Goal: Browse casually: Explore the website without a specific task or goal

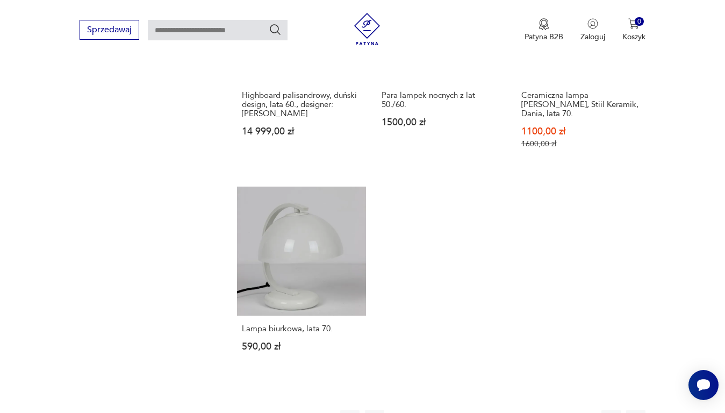
scroll to position [1322, 0]
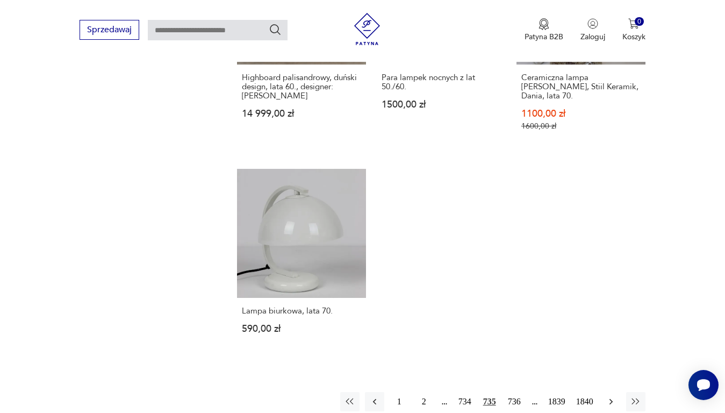
click at [611, 396] on icon "button" at bounding box center [611, 401] width 11 height 11
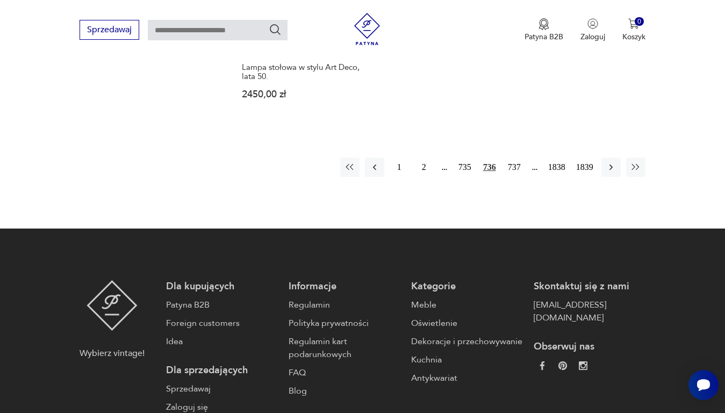
scroll to position [1537, 0]
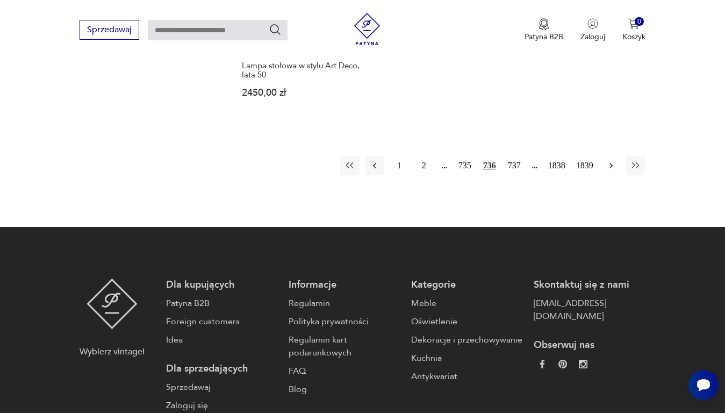
click at [611, 160] on icon "button" at bounding box center [611, 165] width 11 height 11
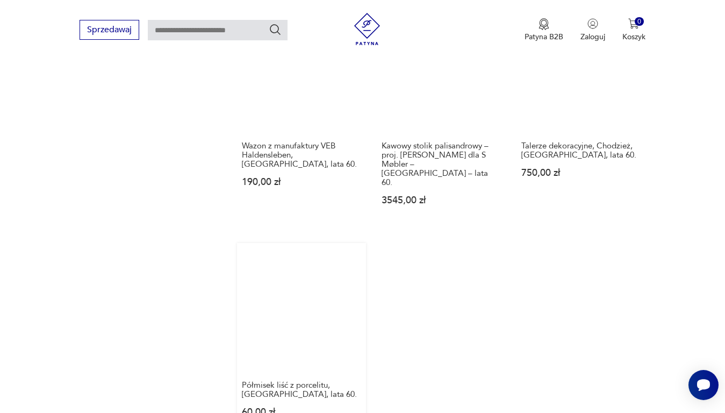
scroll to position [1322, 0]
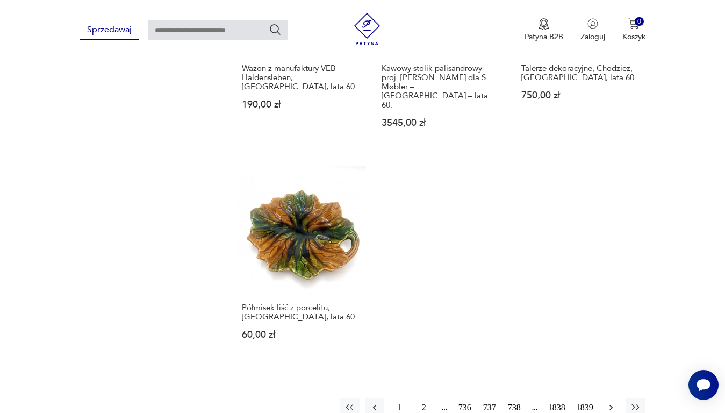
click at [607, 402] on icon "button" at bounding box center [611, 407] width 11 height 11
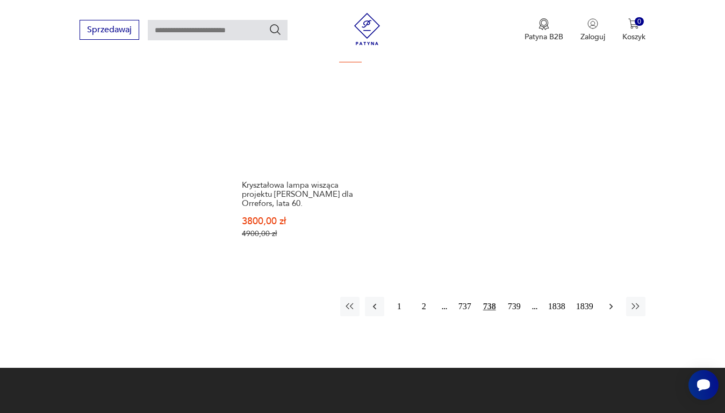
scroll to position [1429, 0]
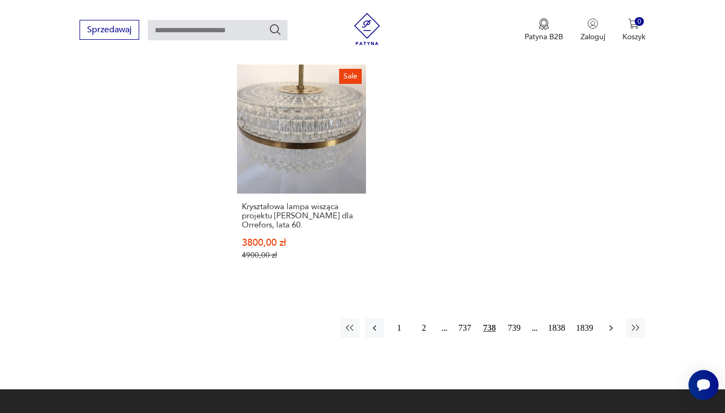
click at [609, 323] on icon "button" at bounding box center [611, 328] width 11 height 11
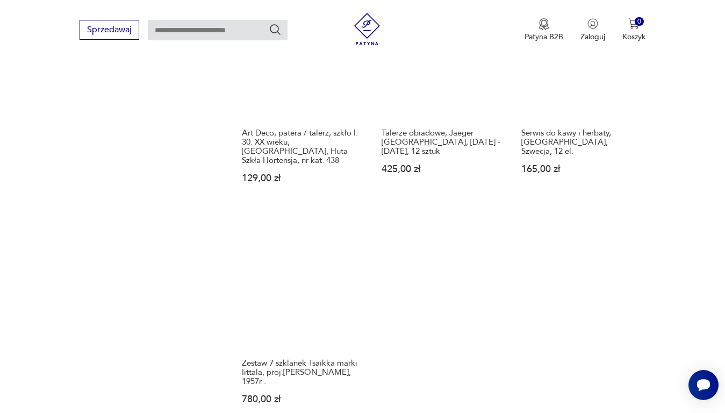
scroll to position [1376, 0]
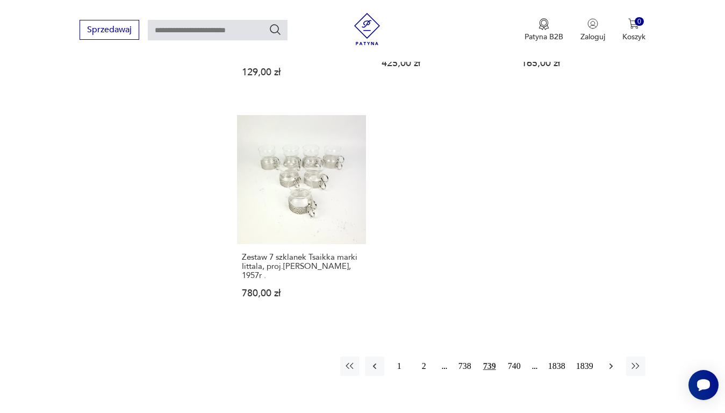
click at [613, 361] on icon "button" at bounding box center [611, 366] width 11 height 11
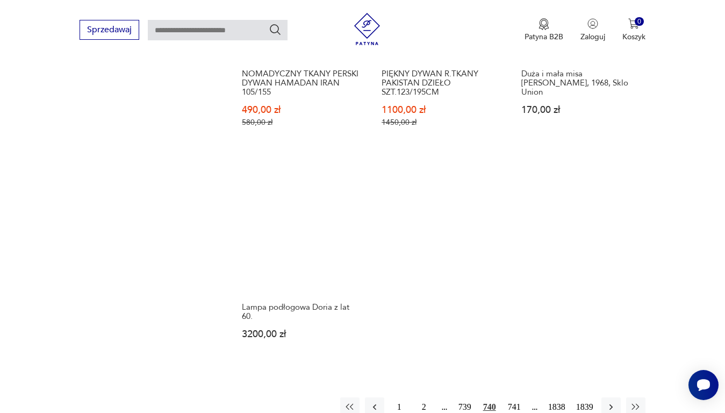
scroll to position [1322, 0]
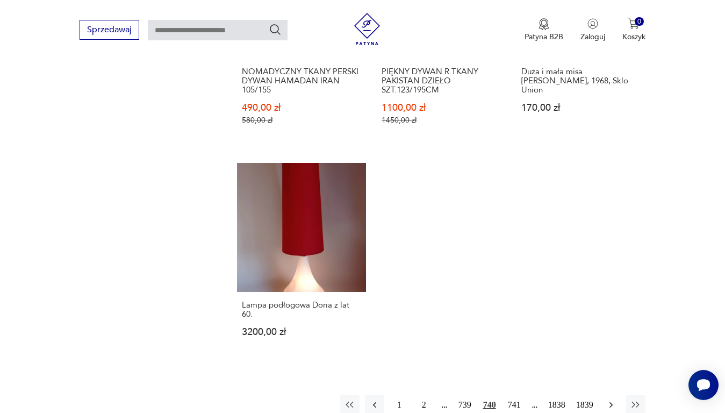
click at [606, 399] on icon "button" at bounding box center [611, 404] width 11 height 11
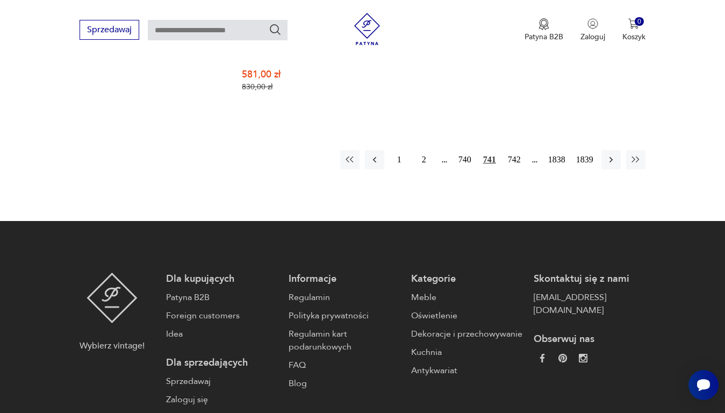
scroll to position [1537, 0]
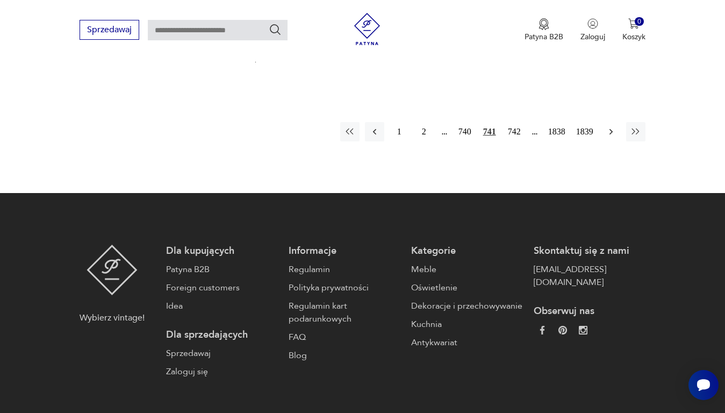
click at [609, 126] on icon "button" at bounding box center [611, 131] width 11 height 11
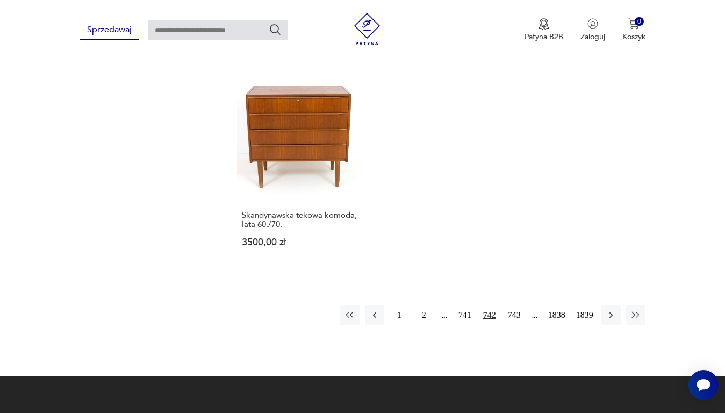
scroll to position [1429, 0]
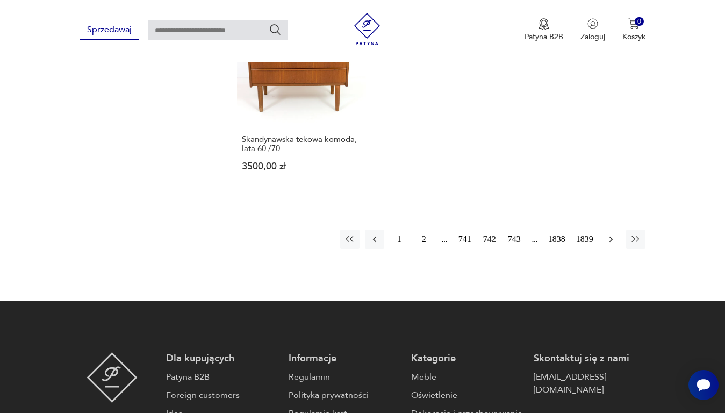
click at [610, 234] on icon "button" at bounding box center [611, 239] width 11 height 11
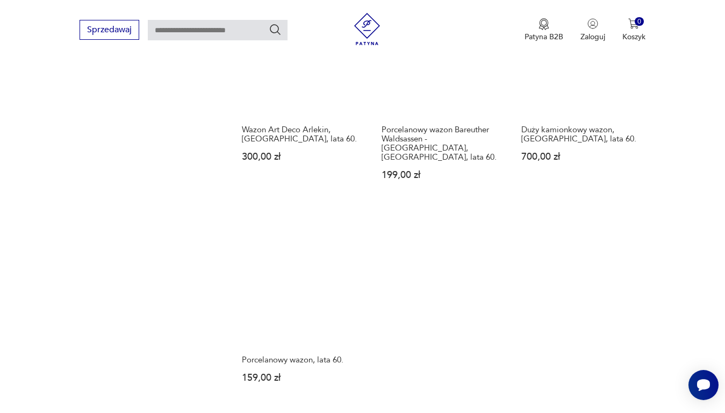
scroll to position [1322, 0]
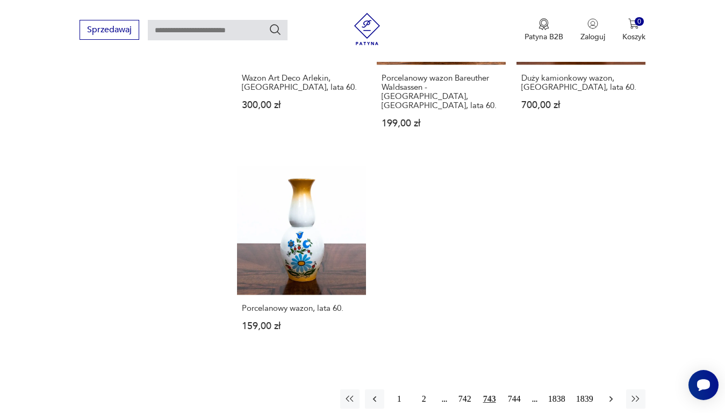
click at [610, 394] on icon "button" at bounding box center [611, 399] width 11 height 11
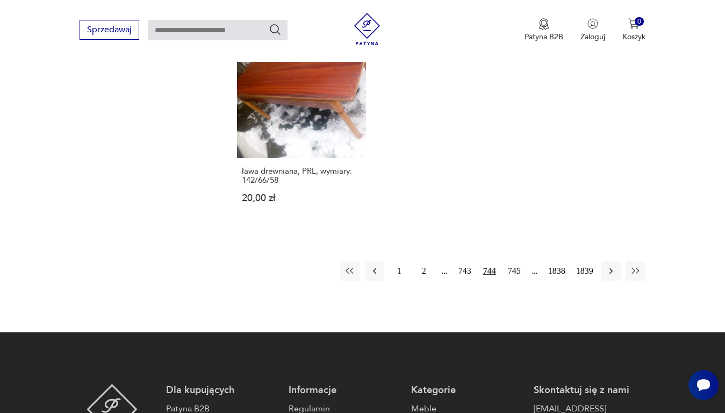
scroll to position [1376, 0]
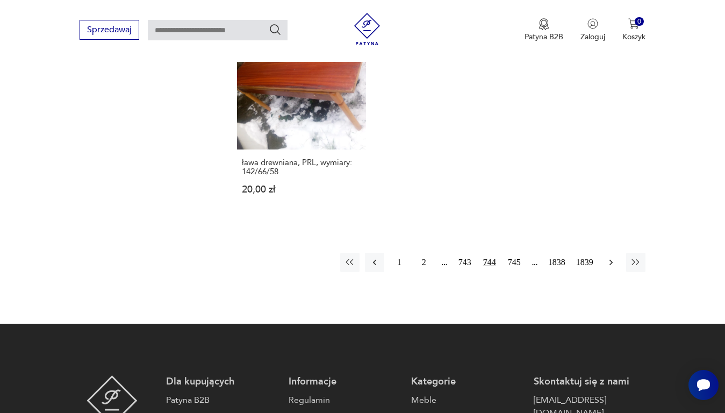
click at [610, 259] on icon "button" at bounding box center [610, 262] width 3 height 6
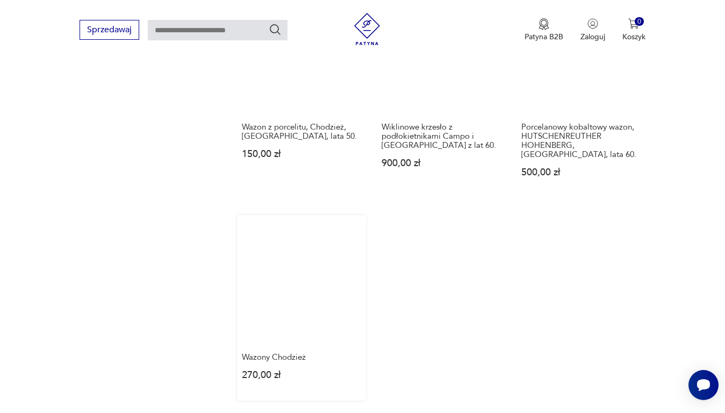
scroll to position [1376, 0]
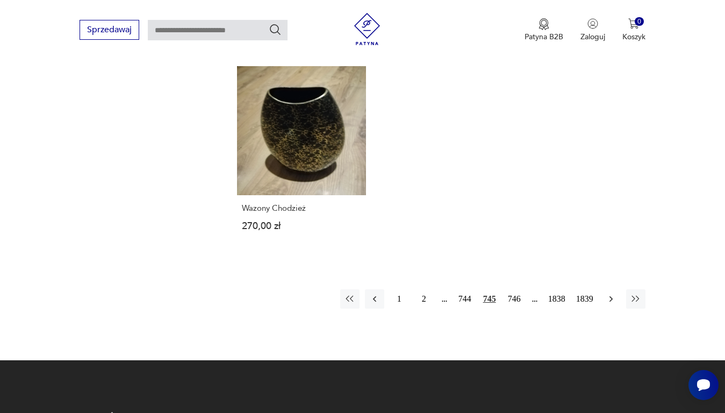
click at [610, 294] on icon "button" at bounding box center [611, 299] width 11 height 11
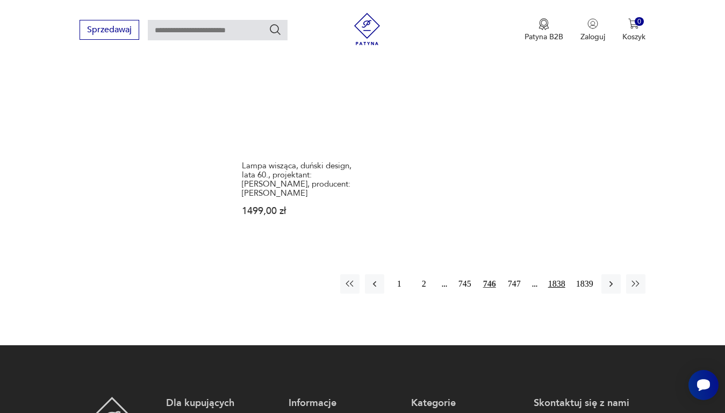
scroll to position [1483, 0]
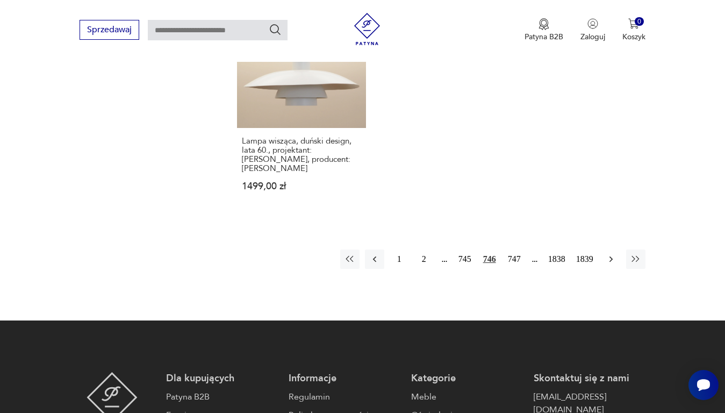
click at [612, 254] on icon "button" at bounding box center [611, 259] width 11 height 11
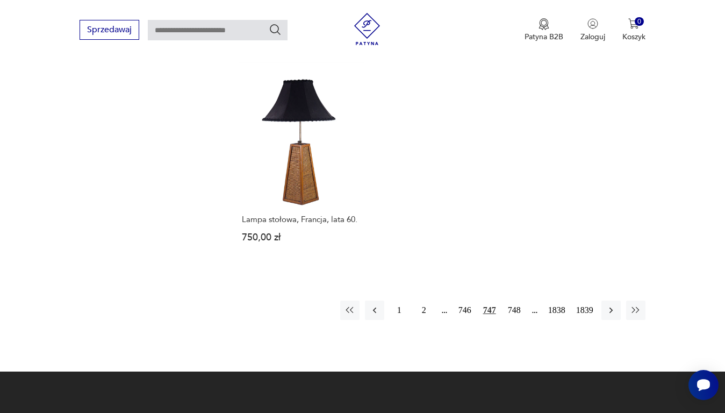
scroll to position [1429, 0]
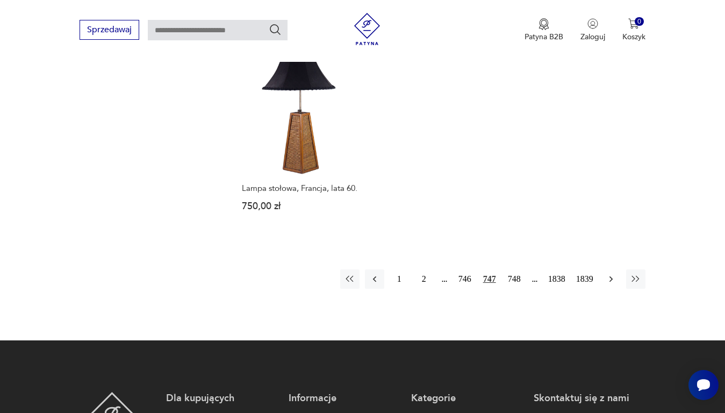
click at [611, 276] on icon "button" at bounding box center [610, 279] width 3 height 6
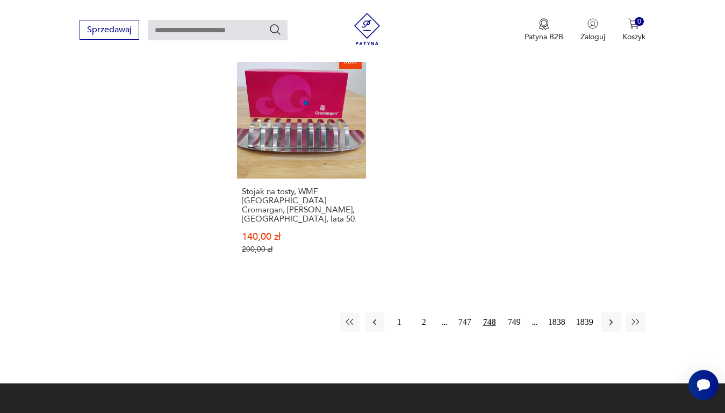
scroll to position [1483, 0]
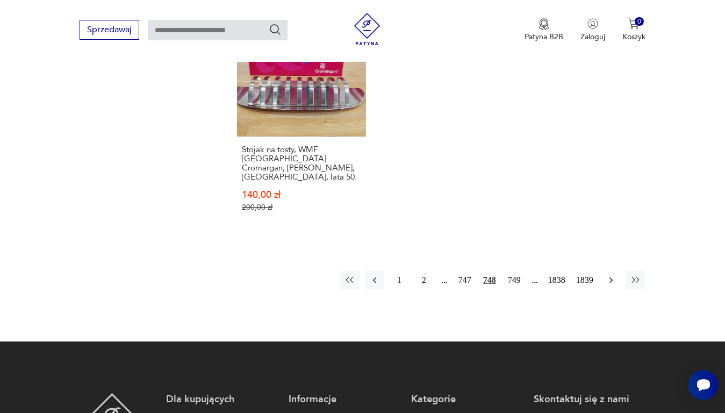
click at [609, 275] on icon "button" at bounding box center [611, 280] width 11 height 11
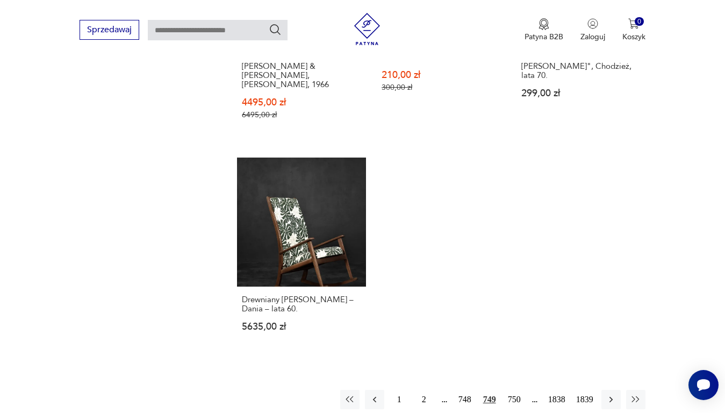
scroll to position [1483, 0]
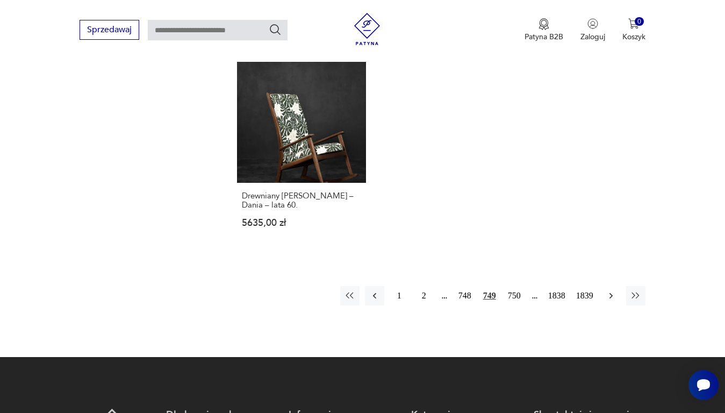
click at [610, 290] on icon "button" at bounding box center [611, 295] width 11 height 11
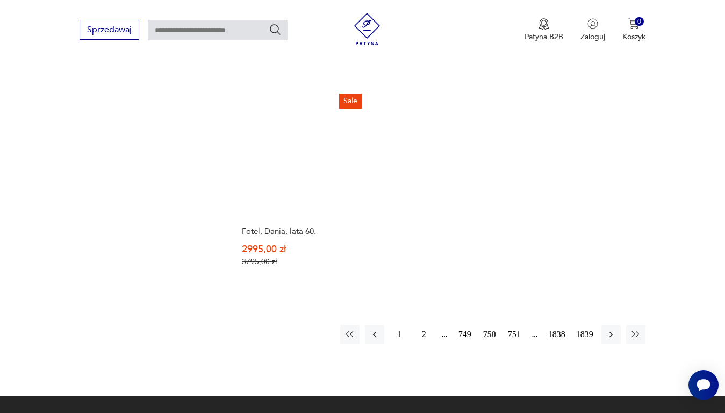
scroll to position [1376, 0]
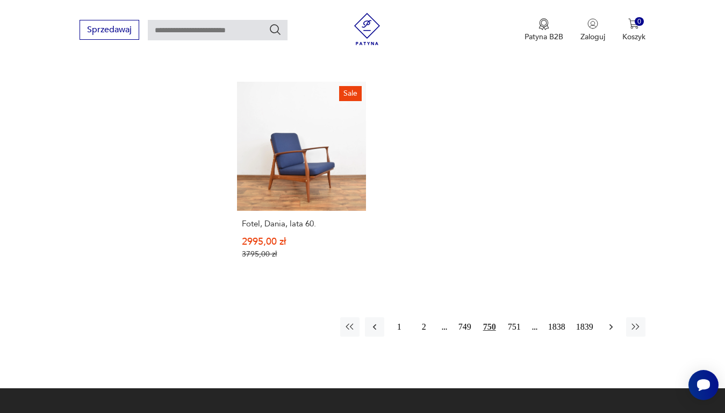
click at [610, 321] on icon "button" at bounding box center [611, 326] width 11 height 11
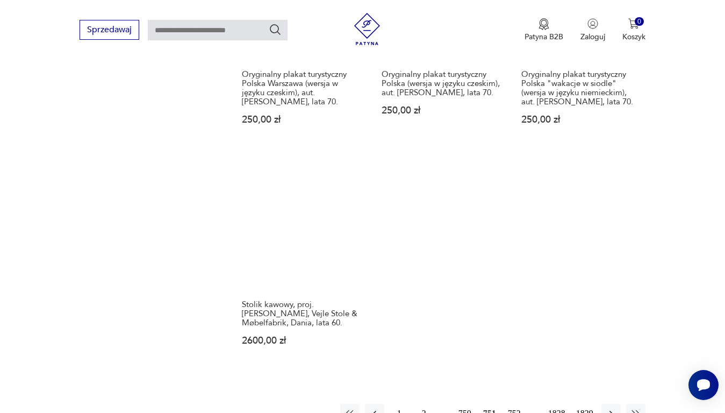
scroll to position [1376, 0]
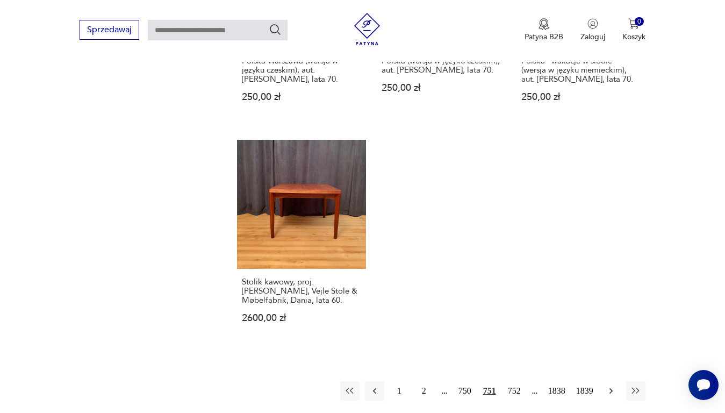
click at [609, 385] on icon "button" at bounding box center [611, 390] width 11 height 11
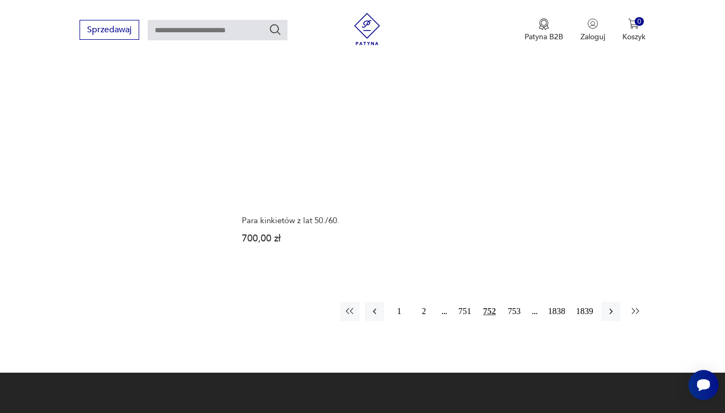
scroll to position [1376, 0]
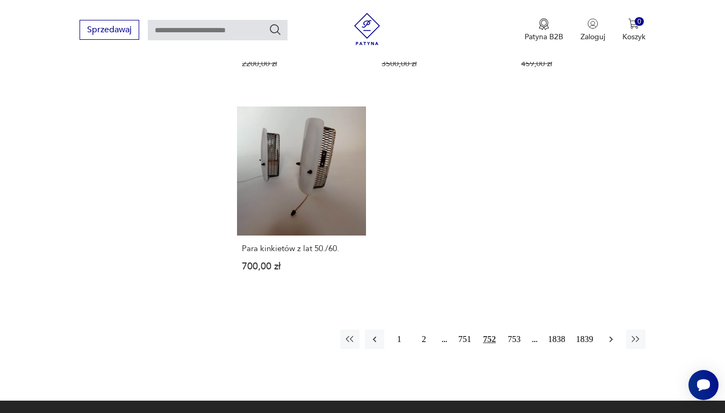
click at [610, 334] on icon "button" at bounding box center [611, 339] width 11 height 11
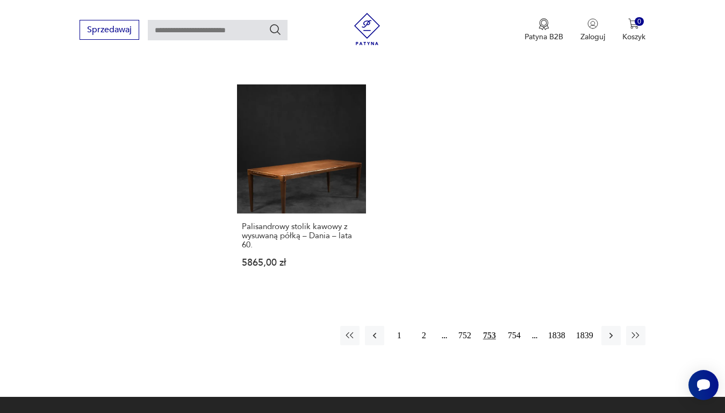
scroll to position [1429, 0]
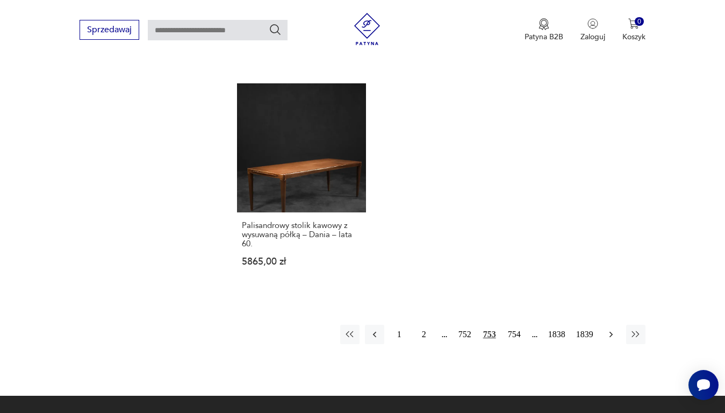
click at [610, 329] on icon "button" at bounding box center [611, 334] width 11 height 11
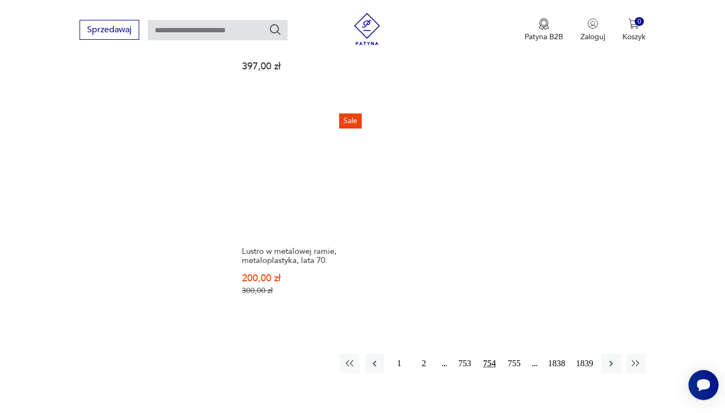
scroll to position [1376, 0]
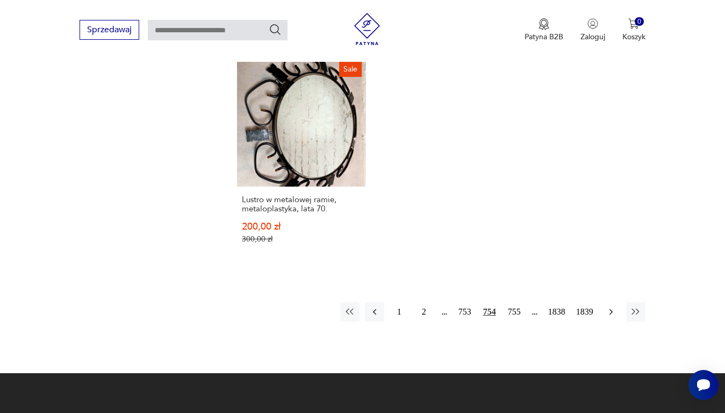
click at [611, 310] on icon "button" at bounding box center [610, 312] width 3 height 6
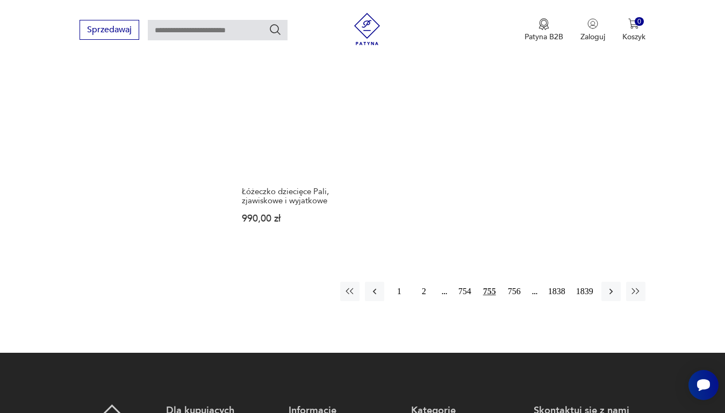
scroll to position [1376, 0]
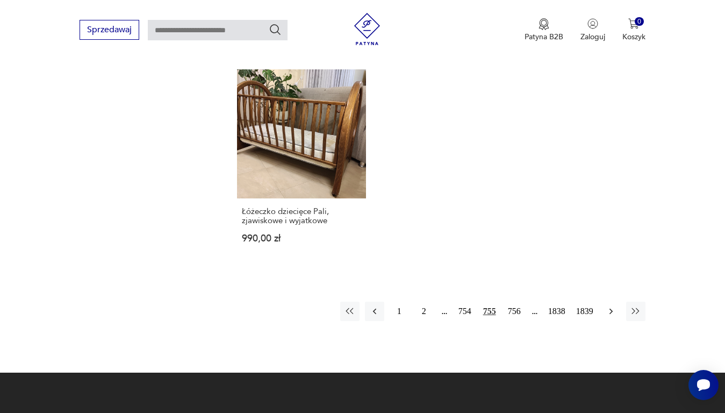
click at [611, 313] on icon "button" at bounding box center [611, 311] width 11 height 11
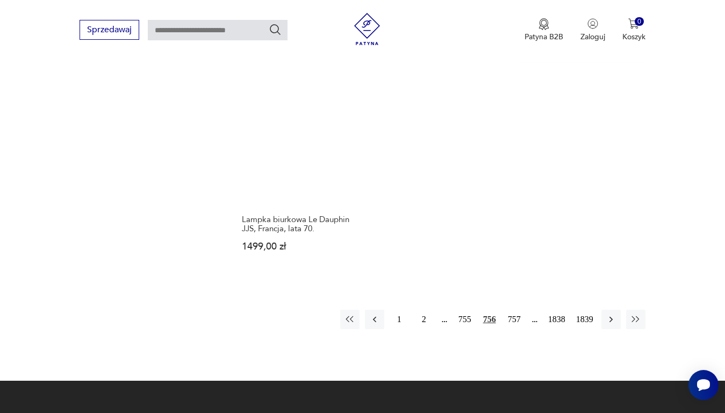
scroll to position [1376, 0]
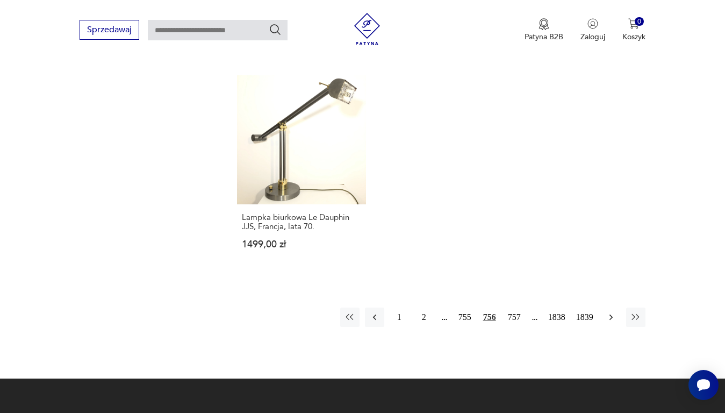
click at [610, 314] on icon "button" at bounding box center [610, 317] width 3 height 6
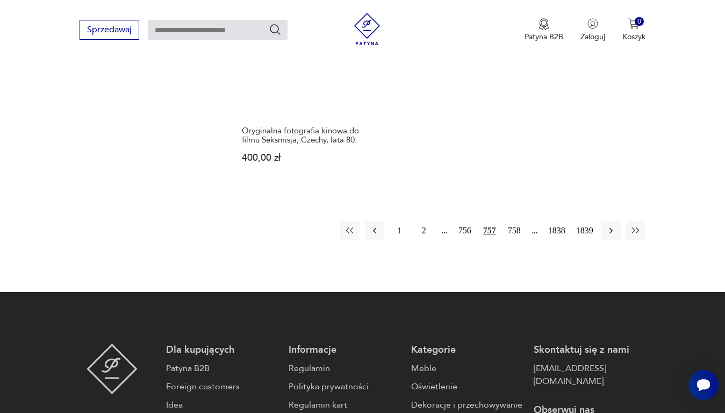
scroll to position [1429, 0]
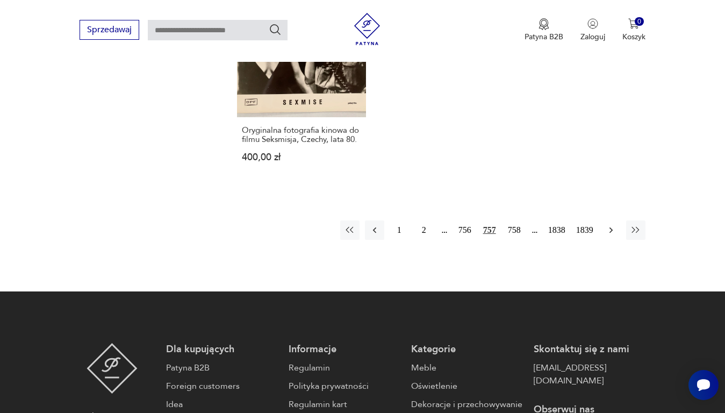
click at [612, 225] on icon "button" at bounding box center [611, 230] width 11 height 11
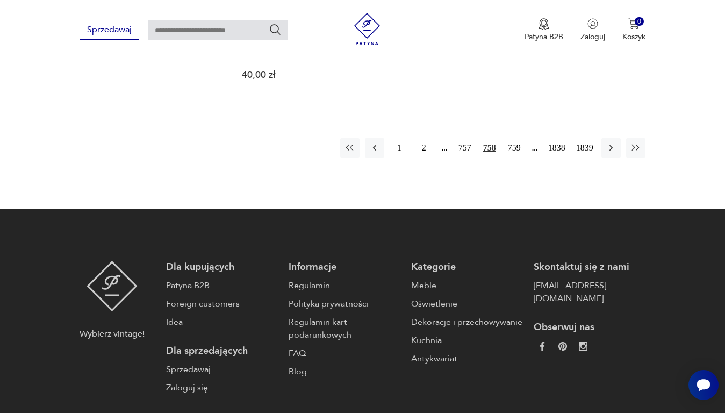
scroll to position [1591, 0]
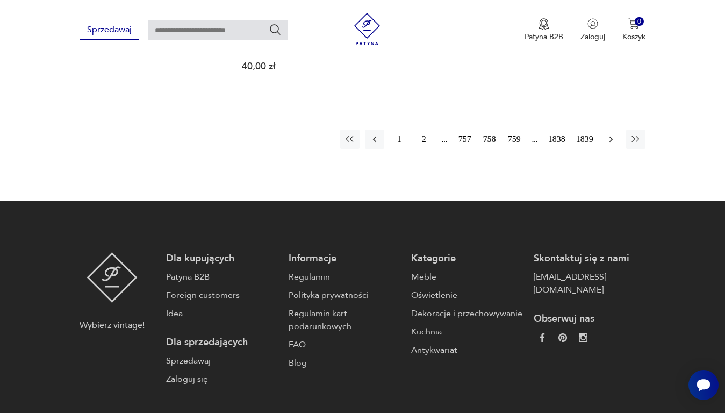
click at [607, 134] on icon "button" at bounding box center [611, 139] width 11 height 11
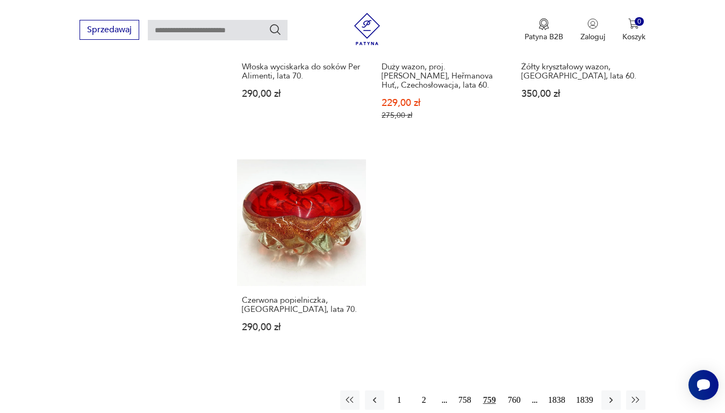
scroll to position [1376, 0]
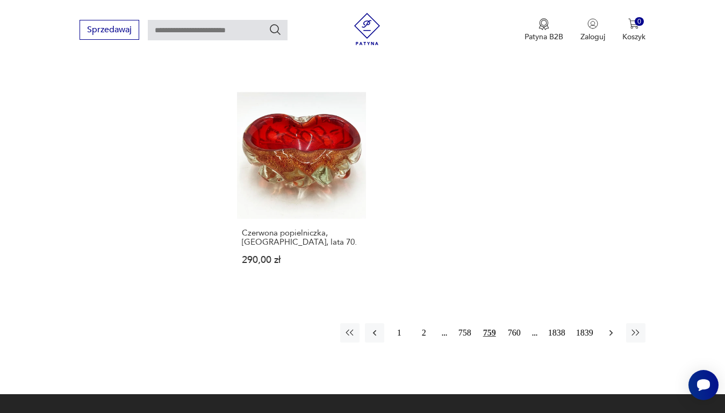
click at [612, 327] on icon "button" at bounding box center [611, 332] width 11 height 11
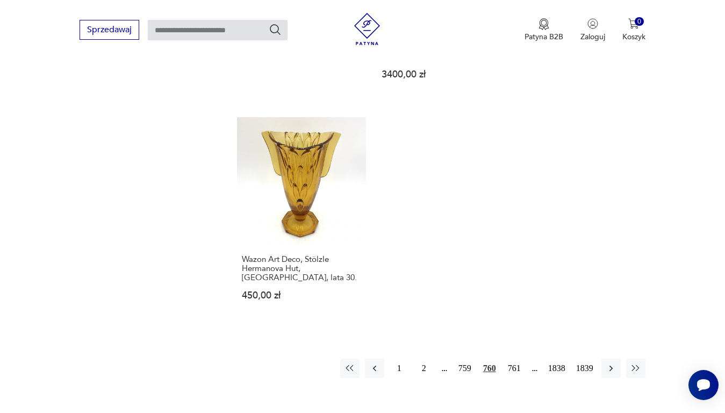
scroll to position [1376, 0]
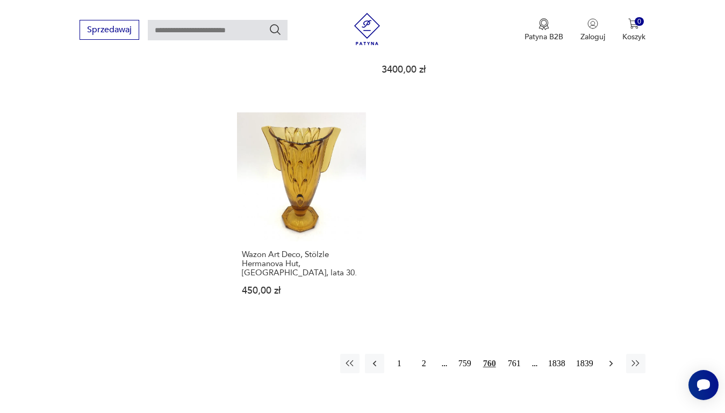
click at [613, 358] on icon "button" at bounding box center [611, 363] width 11 height 11
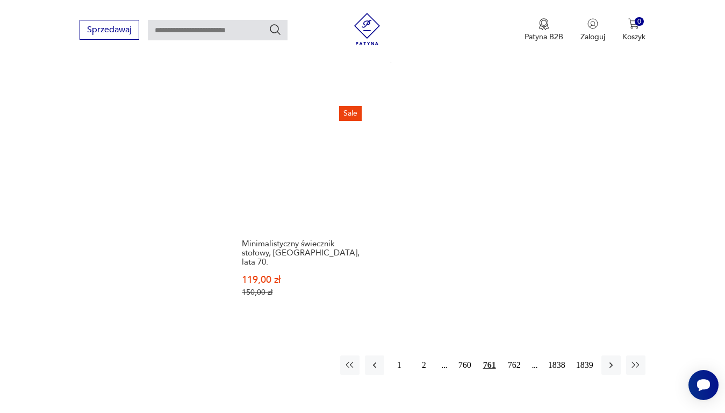
scroll to position [1429, 0]
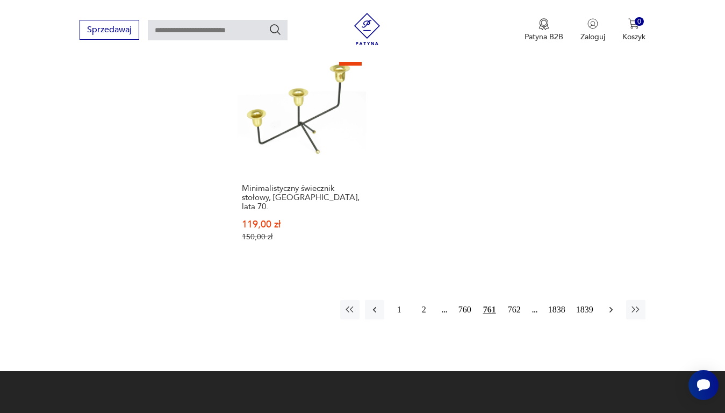
click at [610, 304] on icon "button" at bounding box center [611, 309] width 11 height 11
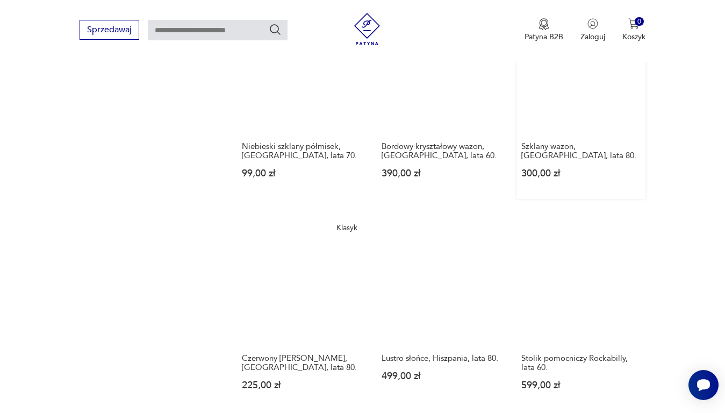
scroll to position [784, 0]
